Goal: Information Seeking & Learning: Learn about a topic

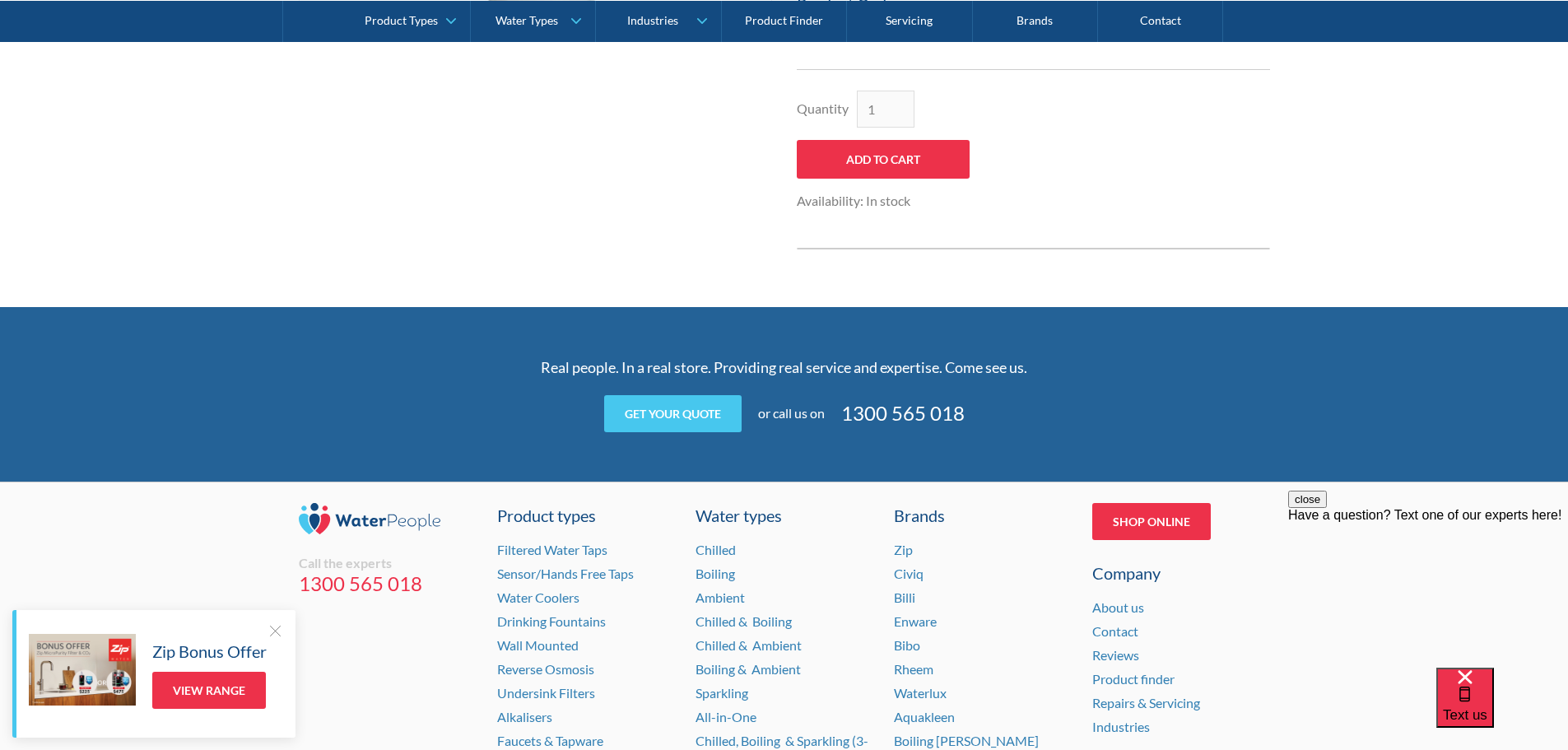
scroll to position [905, 0]
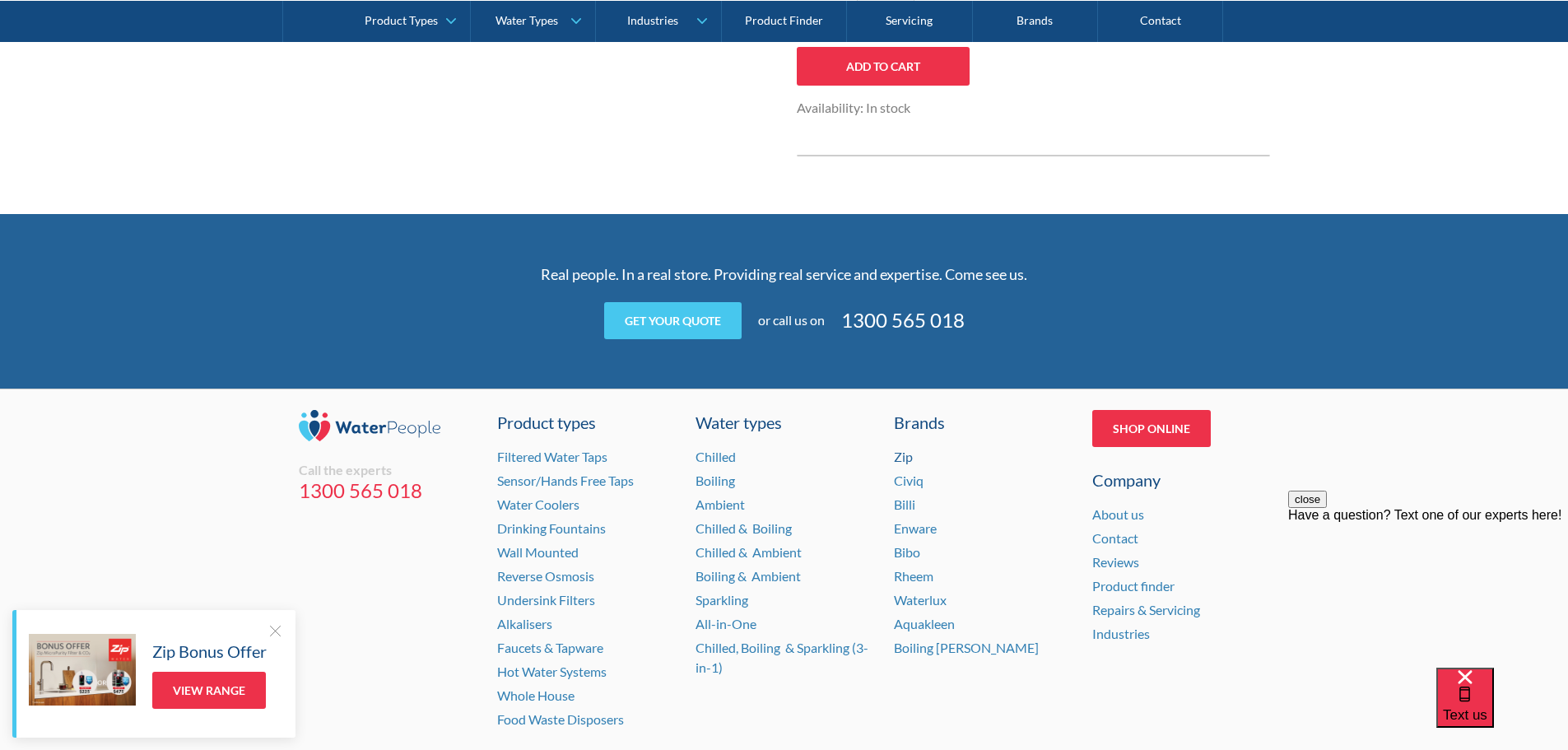
click at [909, 457] on link "Zip" at bounding box center [903, 456] width 19 height 15
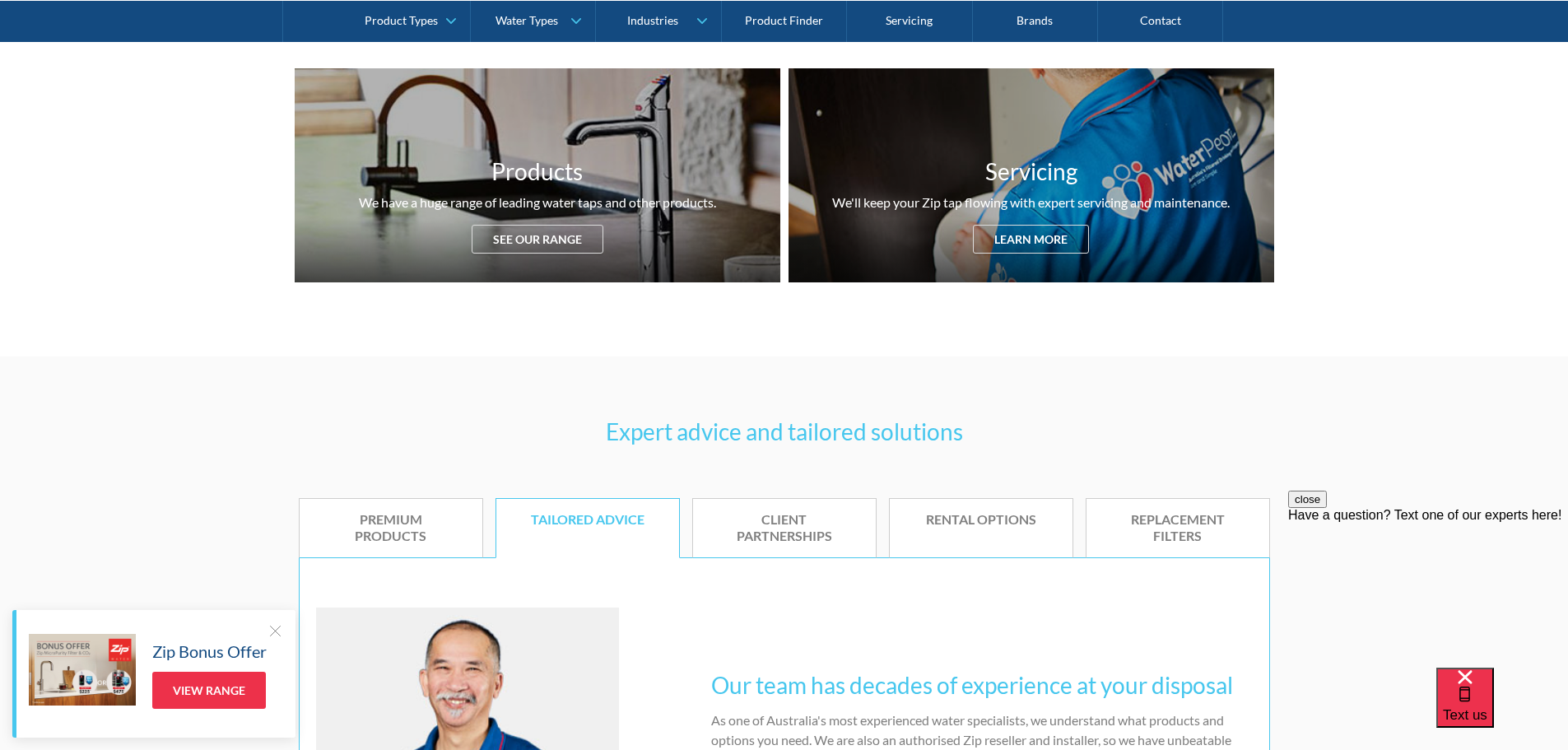
scroll to position [823, 0]
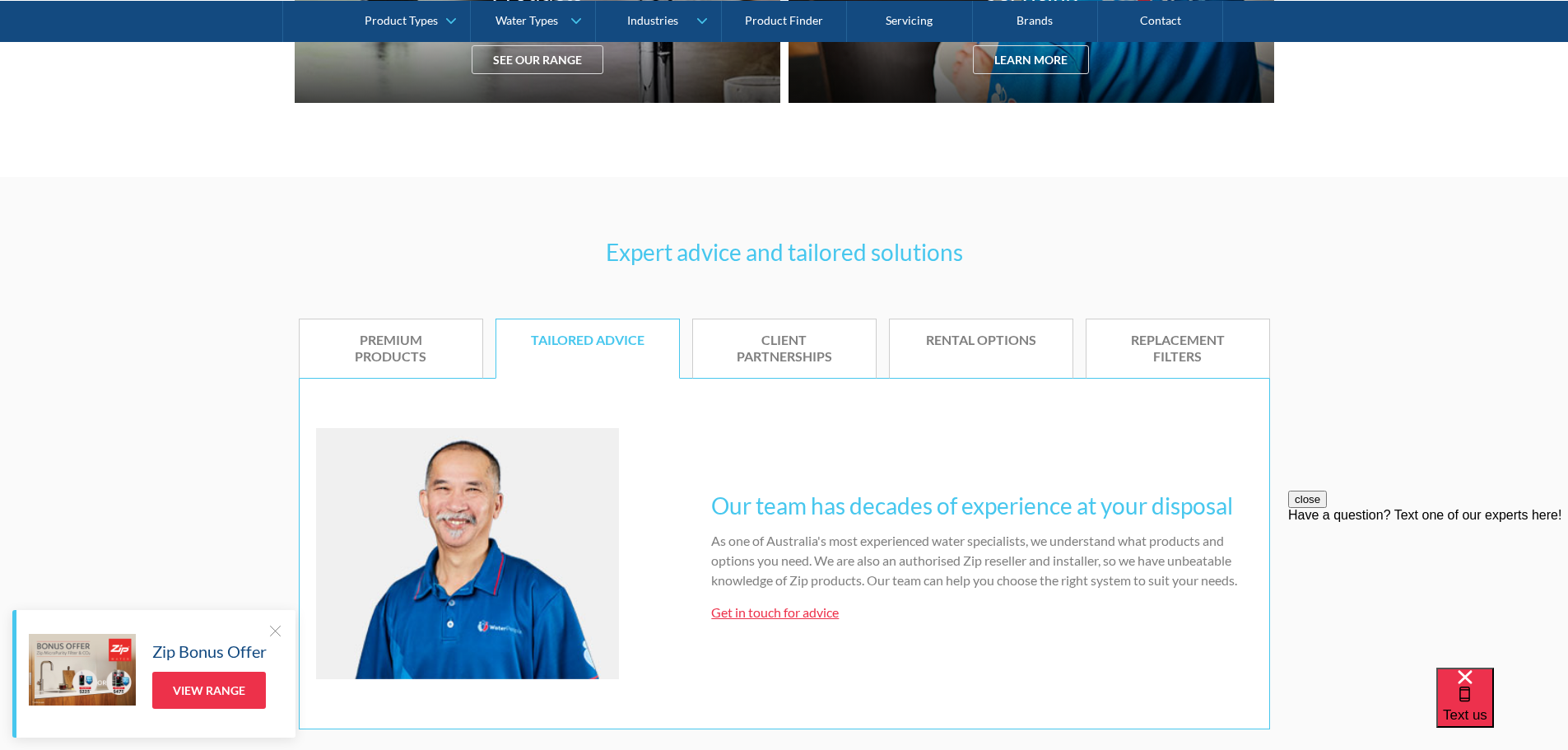
click at [1221, 350] on div "Replacement filters" at bounding box center [1177, 349] width 133 height 34
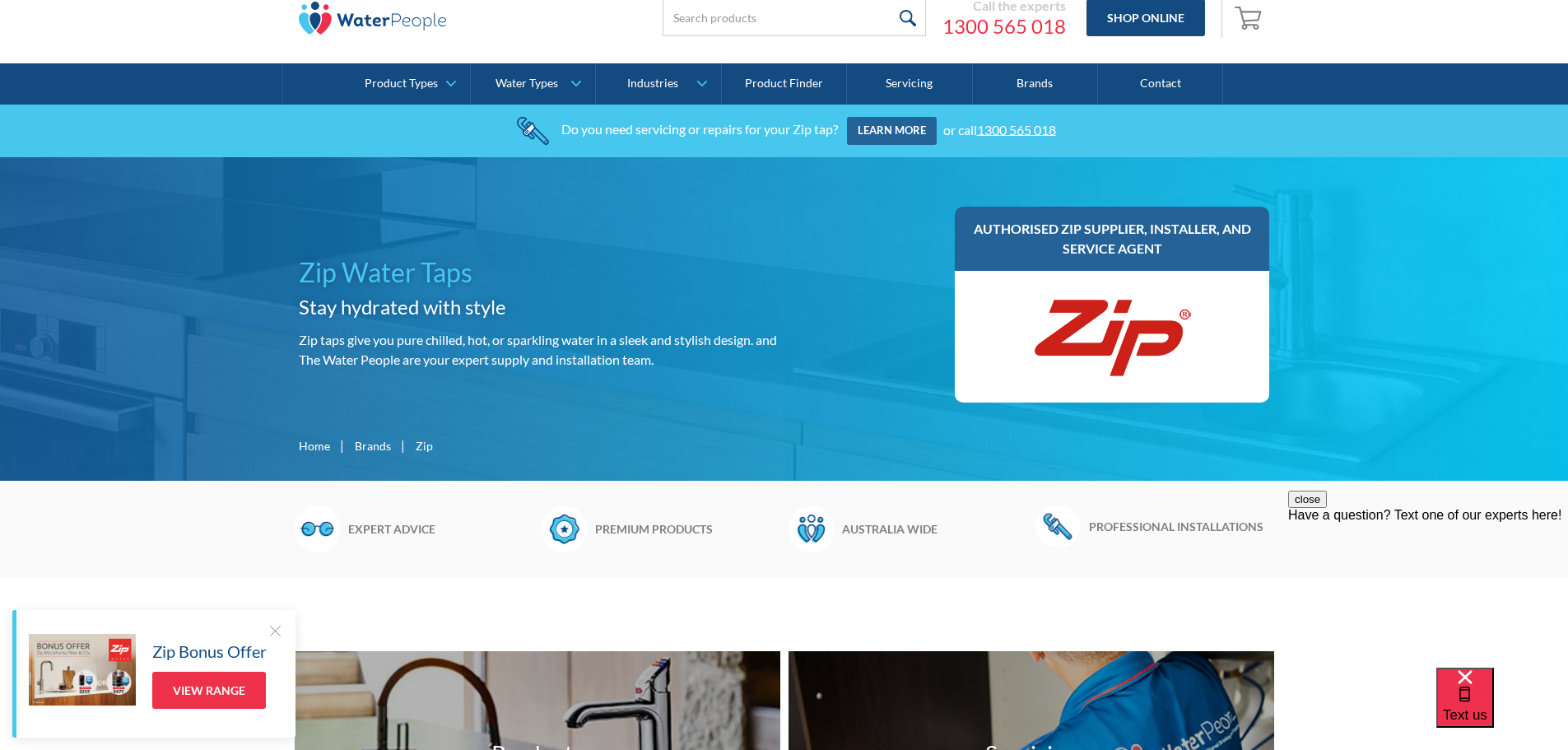
scroll to position [0, 0]
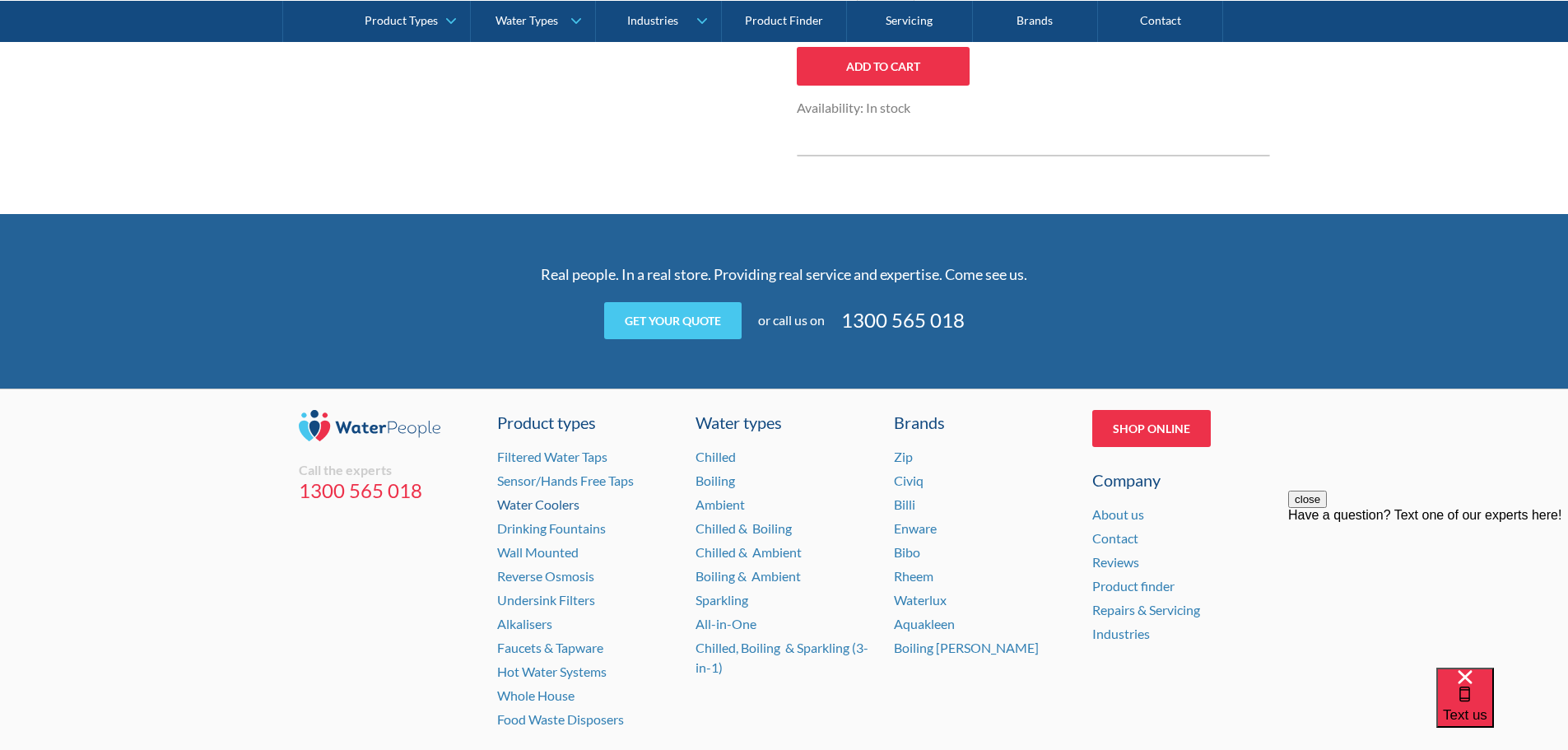
click at [565, 504] on link "Water Coolers" at bounding box center [538, 504] width 83 height 15
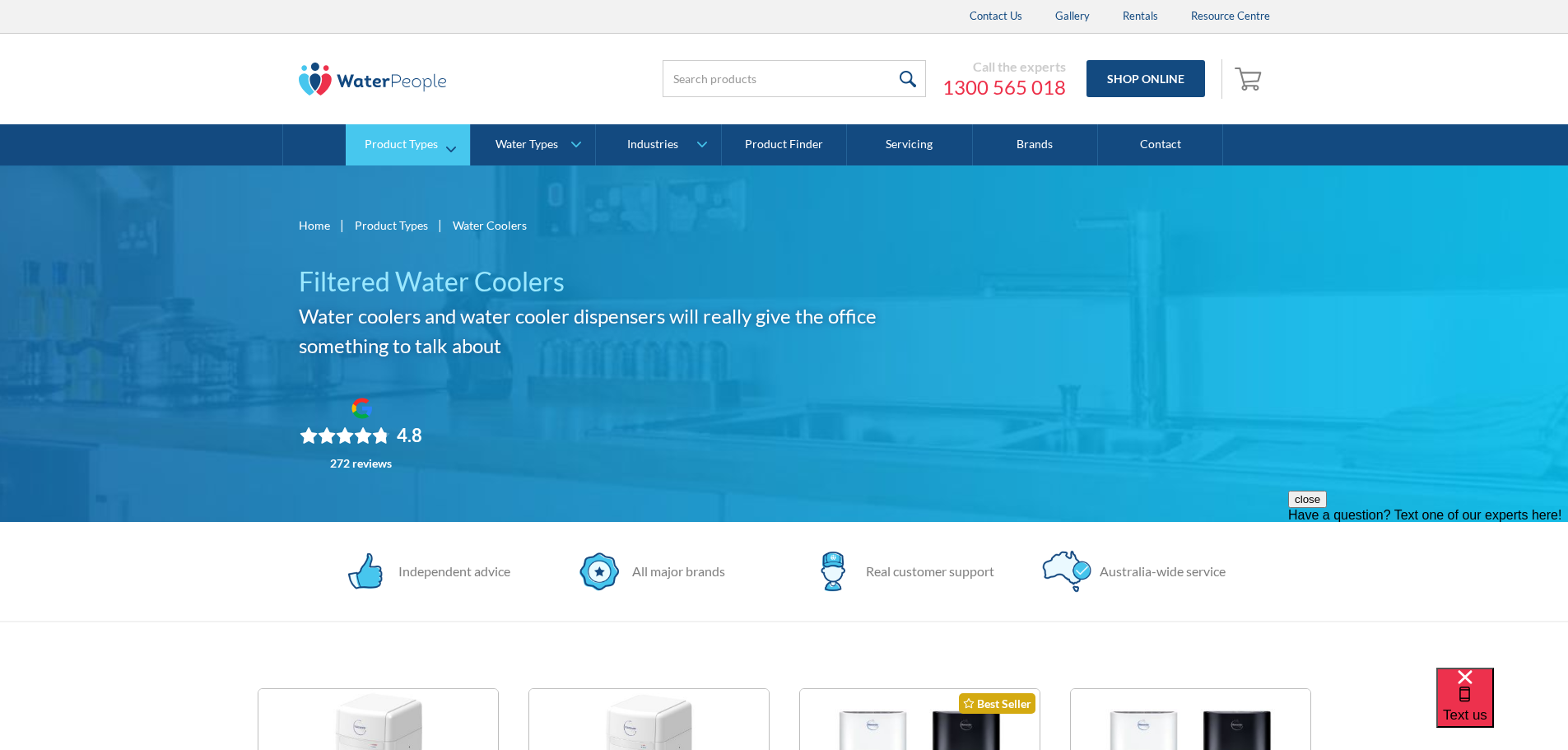
drag, startPoint x: 426, startPoint y: 4, endPoint x: 427, endPoint y: 142, distance: 138.0
click at [427, 142] on div "Product Types" at bounding box center [400, 145] width 73 height 14
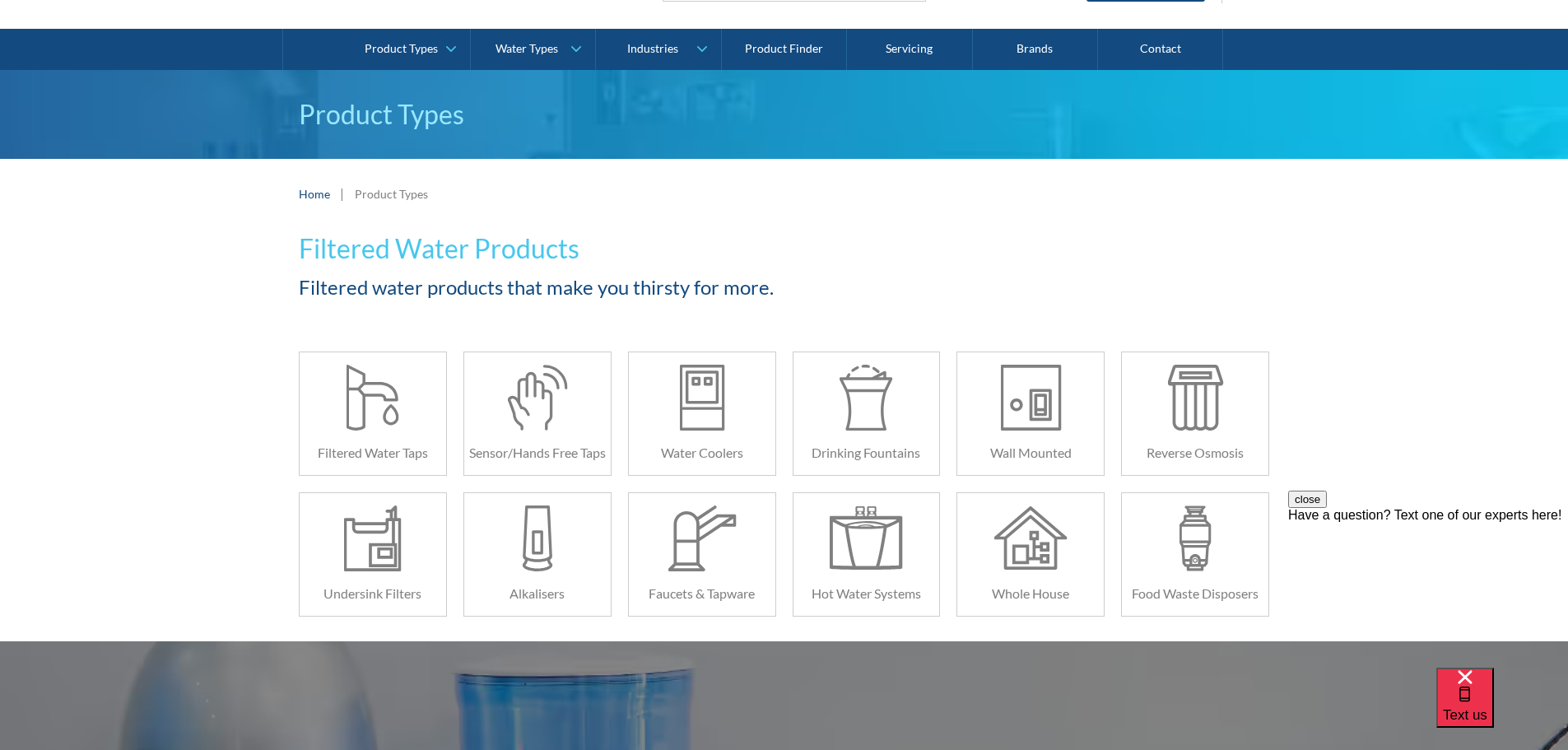
scroll to position [247, 0]
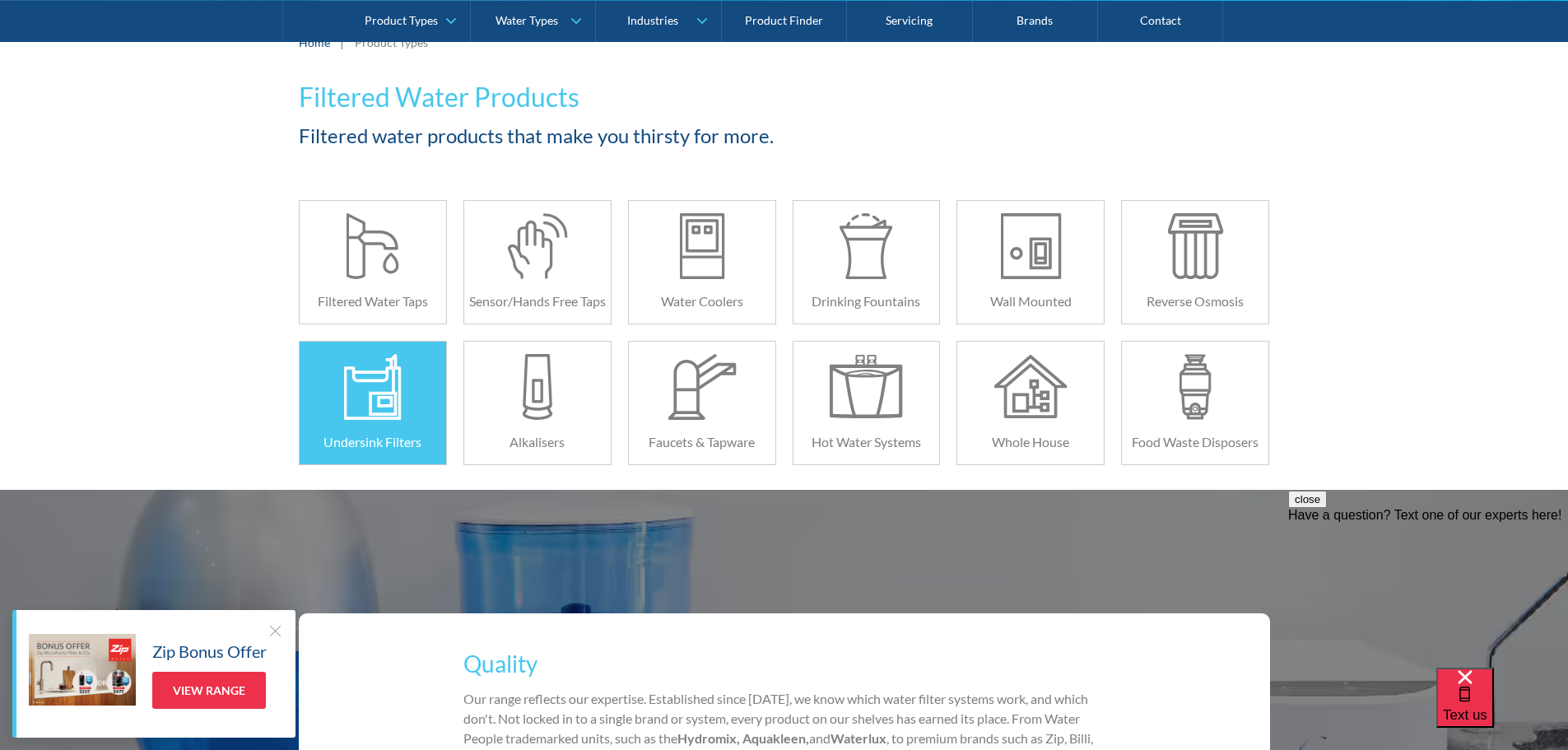
click at [368, 406] on div at bounding box center [372, 387] width 73 height 65
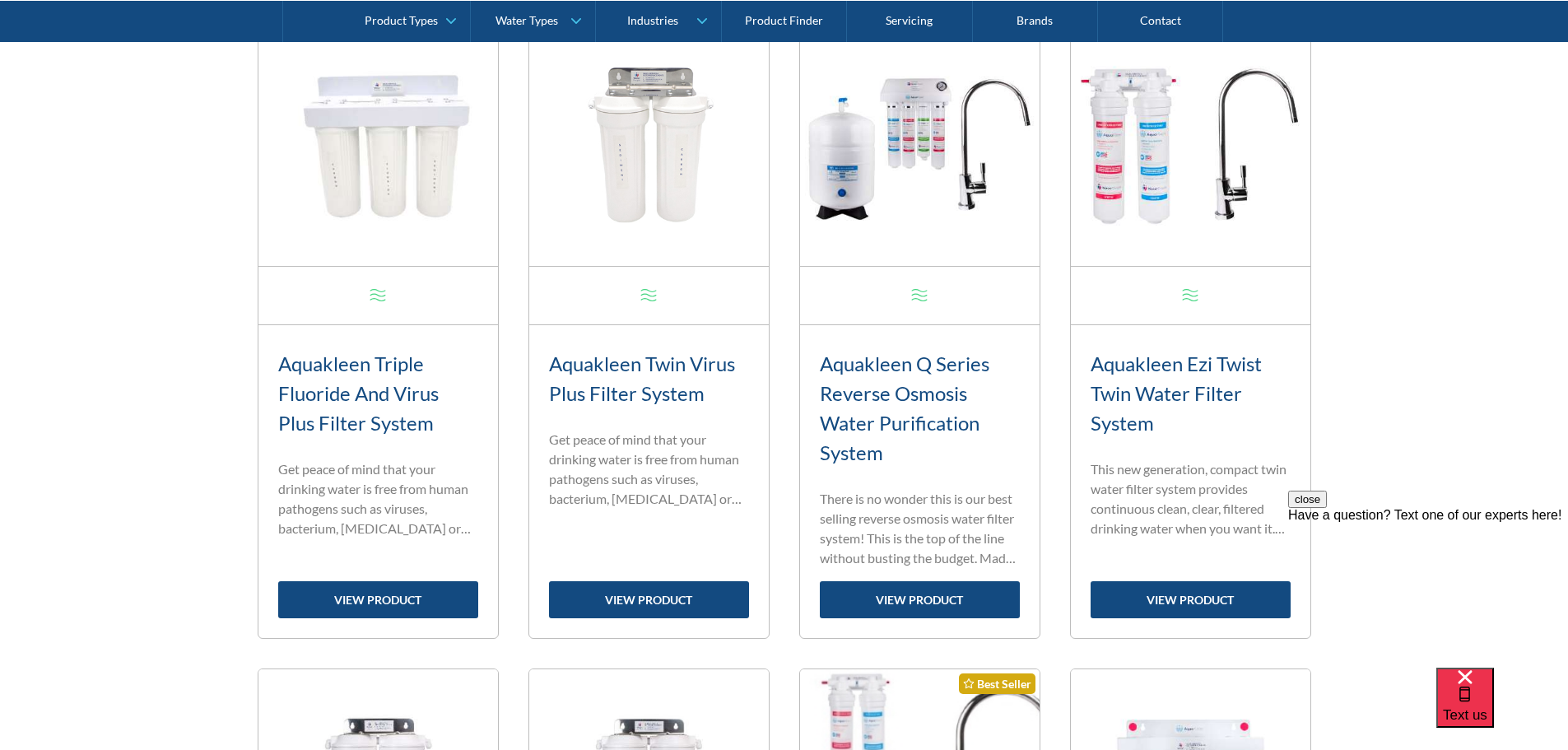
scroll to position [905, 0]
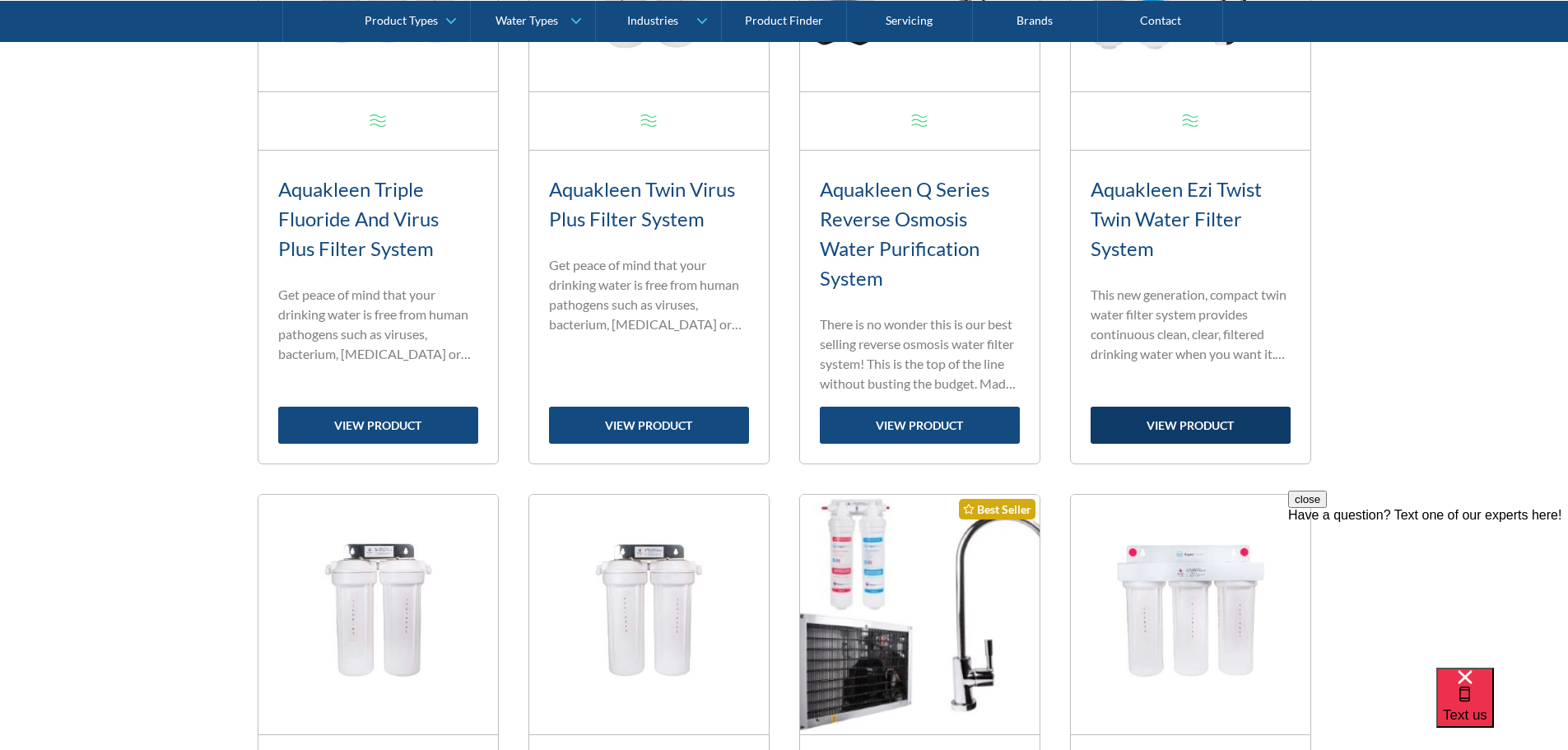
click at [1181, 423] on link "view product" at bounding box center [1190, 425] width 200 height 37
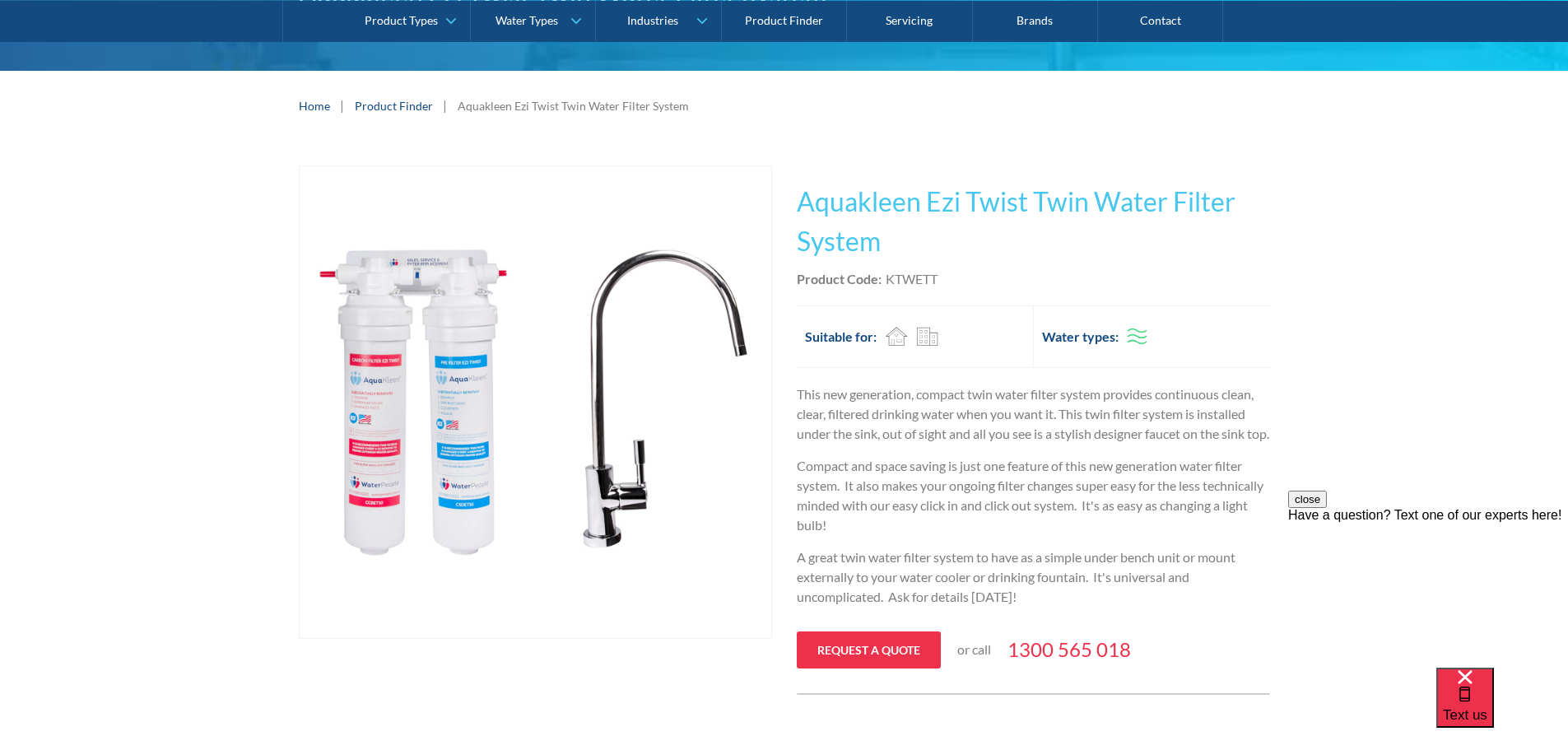
scroll to position [329, 0]
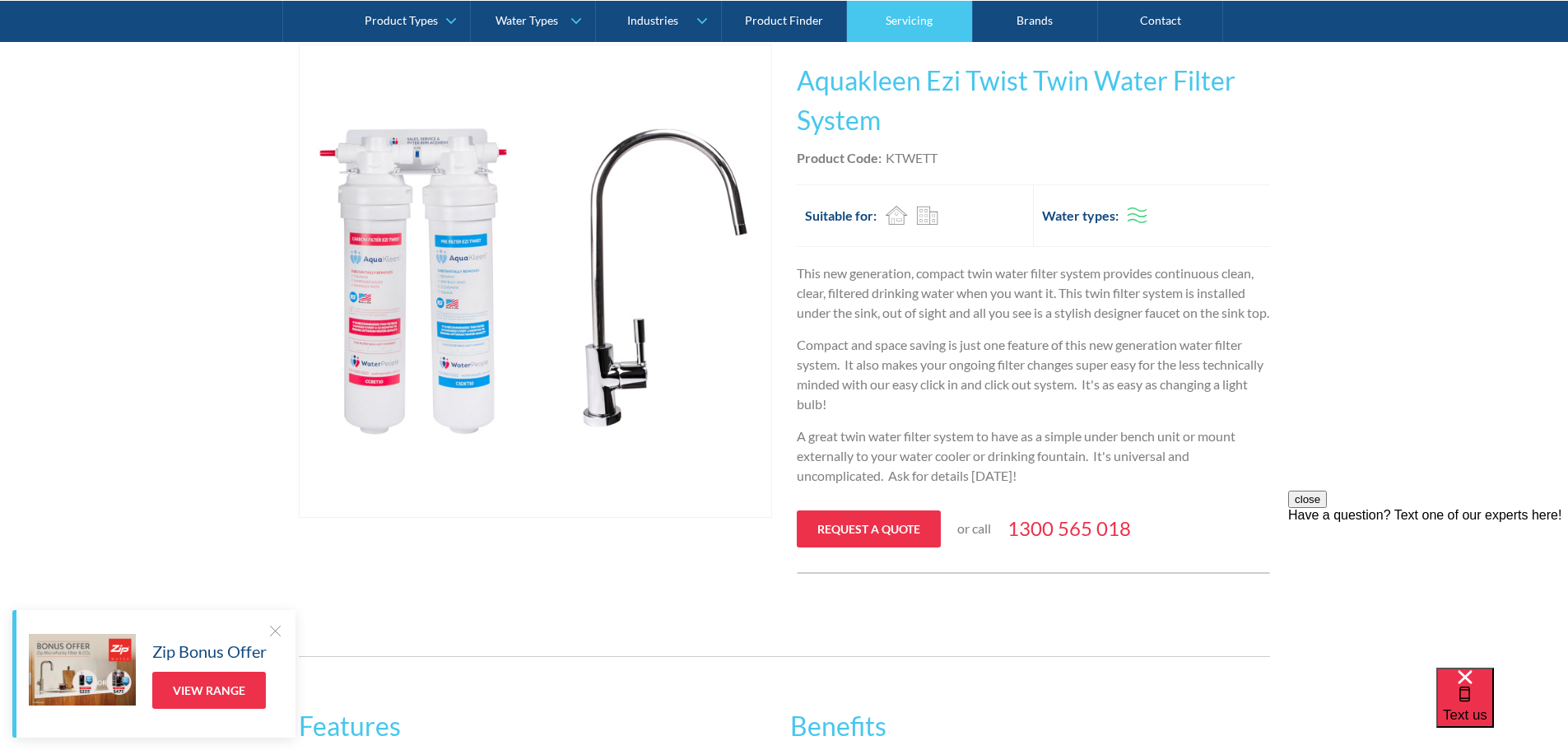
click at [897, 23] on link "Servicing" at bounding box center [909, 21] width 125 height 41
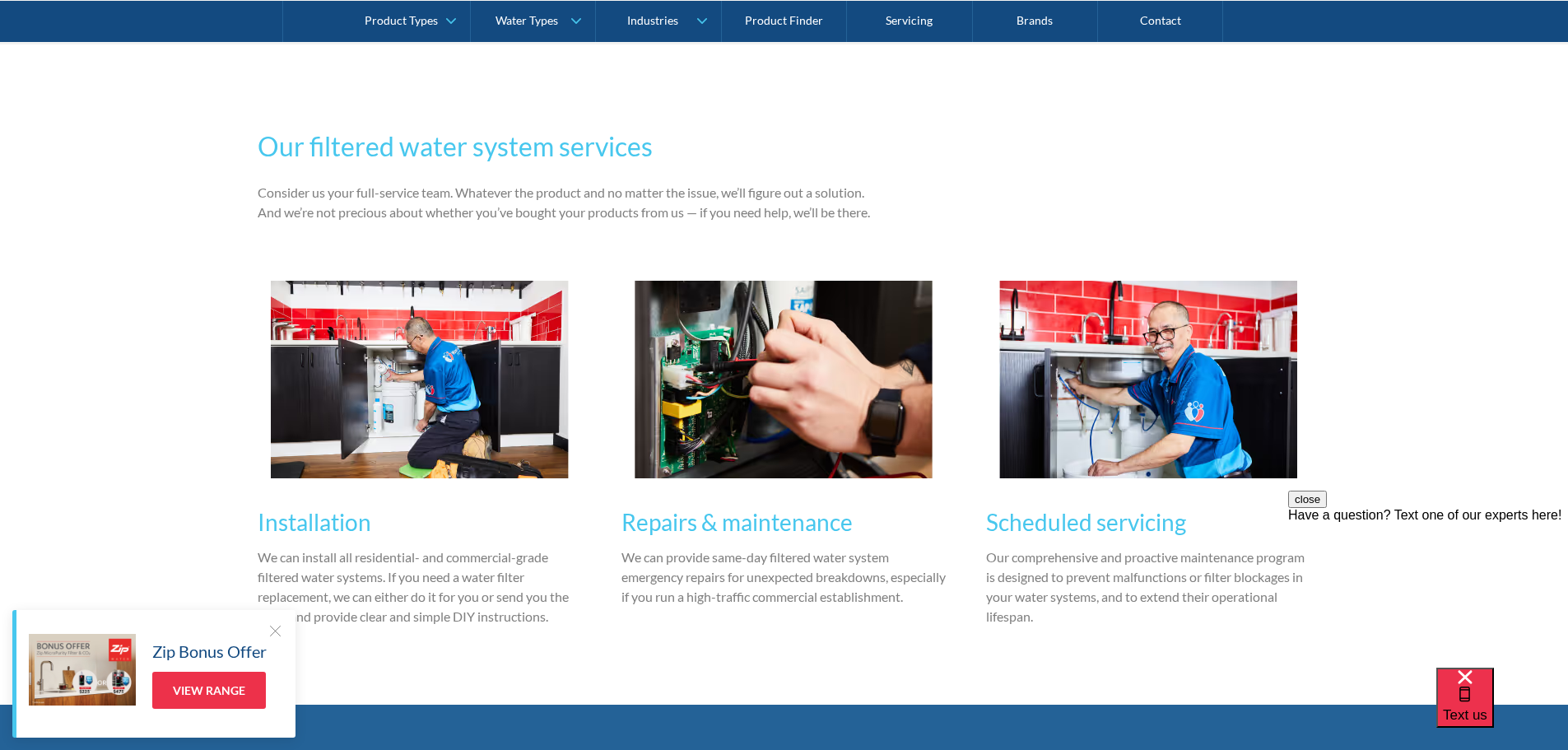
scroll to position [1975, 0]
